Goal: Find contact information: Obtain details needed to contact an individual or organization

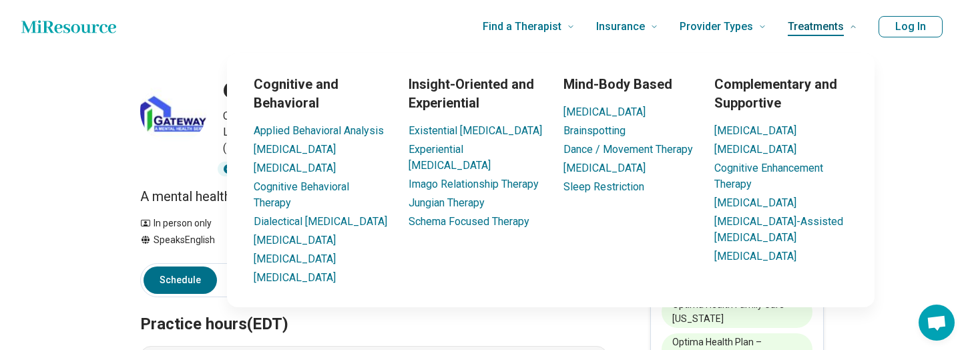
click at [844, 27] on span "Treatments" at bounding box center [816, 26] width 56 height 19
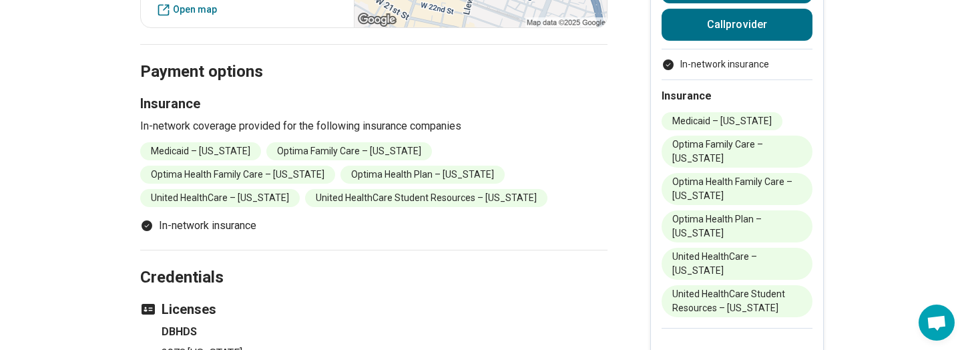
scroll to position [868, 0]
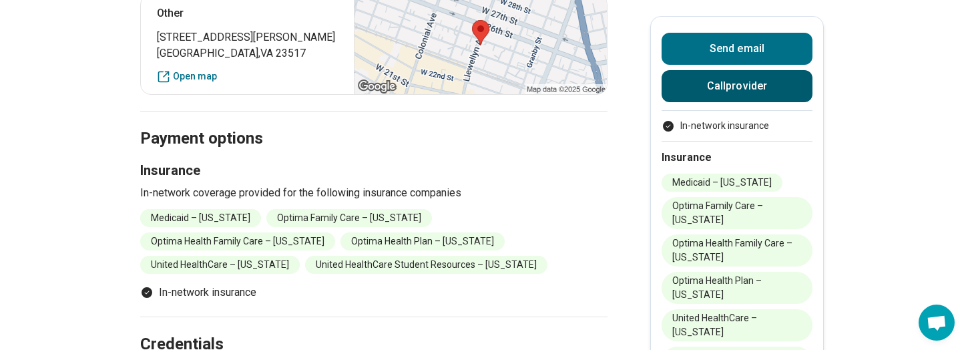
click at [735, 83] on button "Call provider" at bounding box center [737, 86] width 151 height 32
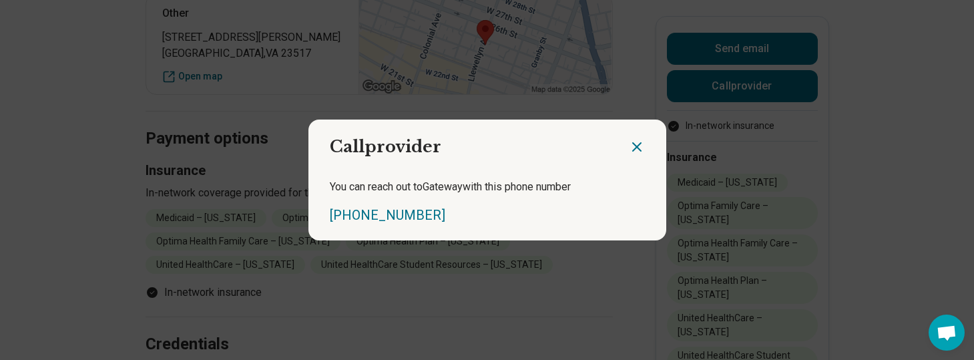
click at [636, 143] on icon "Close dialog" at bounding box center [637, 147] width 8 height 8
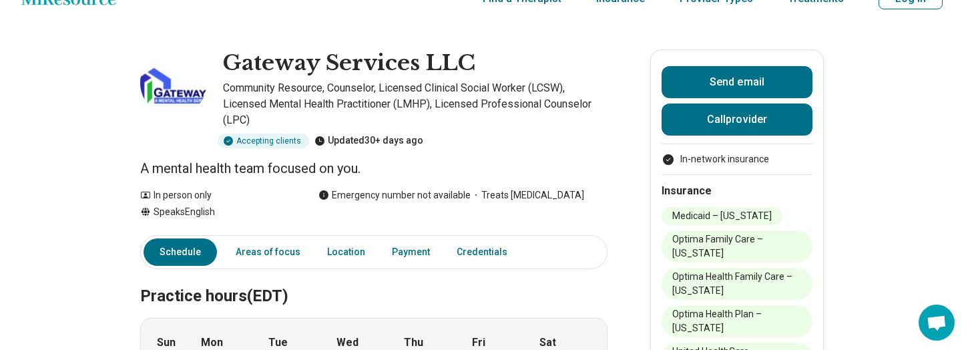
scroll to position [0, 0]
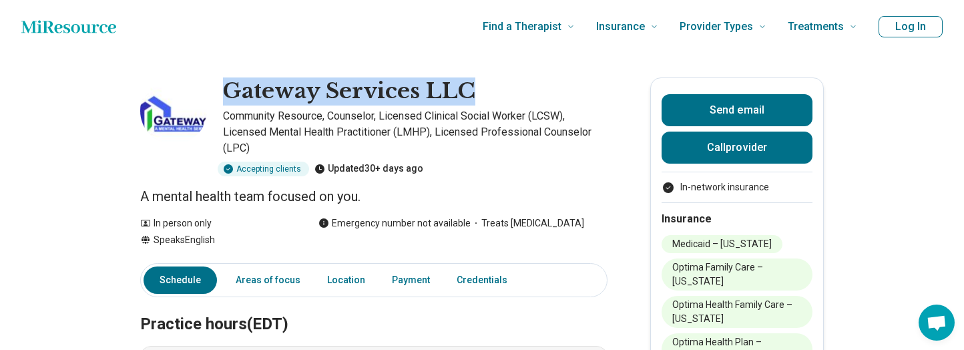
drag, startPoint x: 230, startPoint y: 84, endPoint x: 481, endPoint y: 98, distance: 252.1
click at [481, 98] on div "Gateway Services LLC" at bounding box center [415, 91] width 385 height 28
copy h1 "Gateway Services LLC"
